Goal: Transaction & Acquisition: Purchase product/service

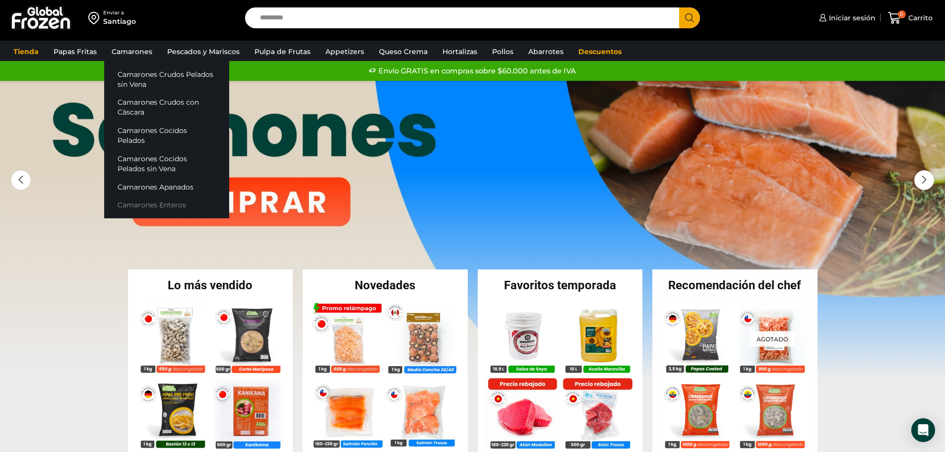
click at [152, 196] on link "Camarones Enteros" at bounding box center [166, 205] width 125 height 18
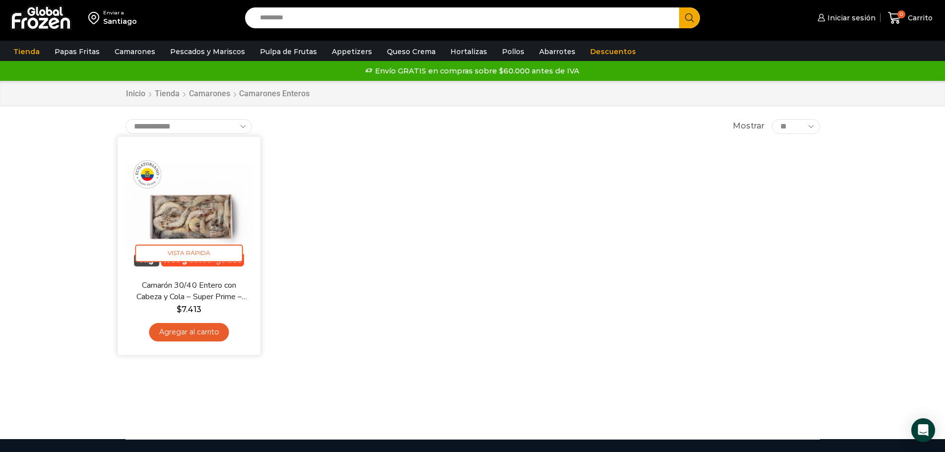
click at [182, 220] on img at bounding box center [189, 208] width 128 height 128
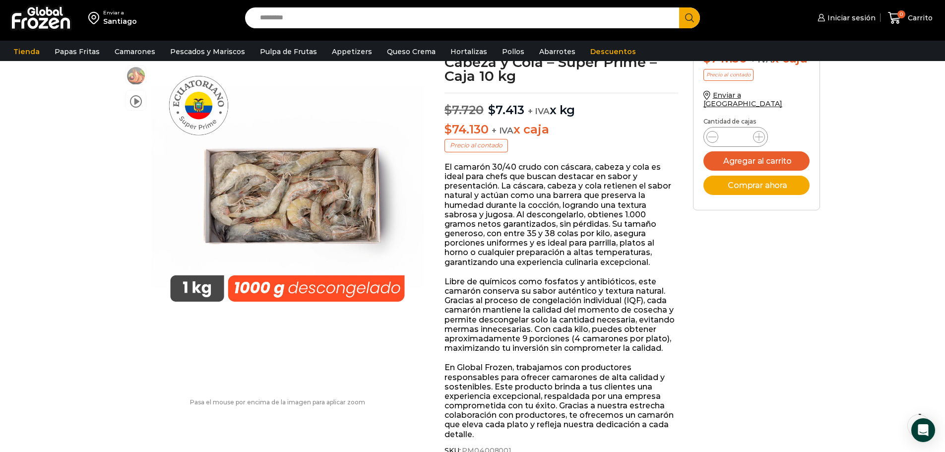
scroll to position [100, 0]
